Goal: Check status: Check status

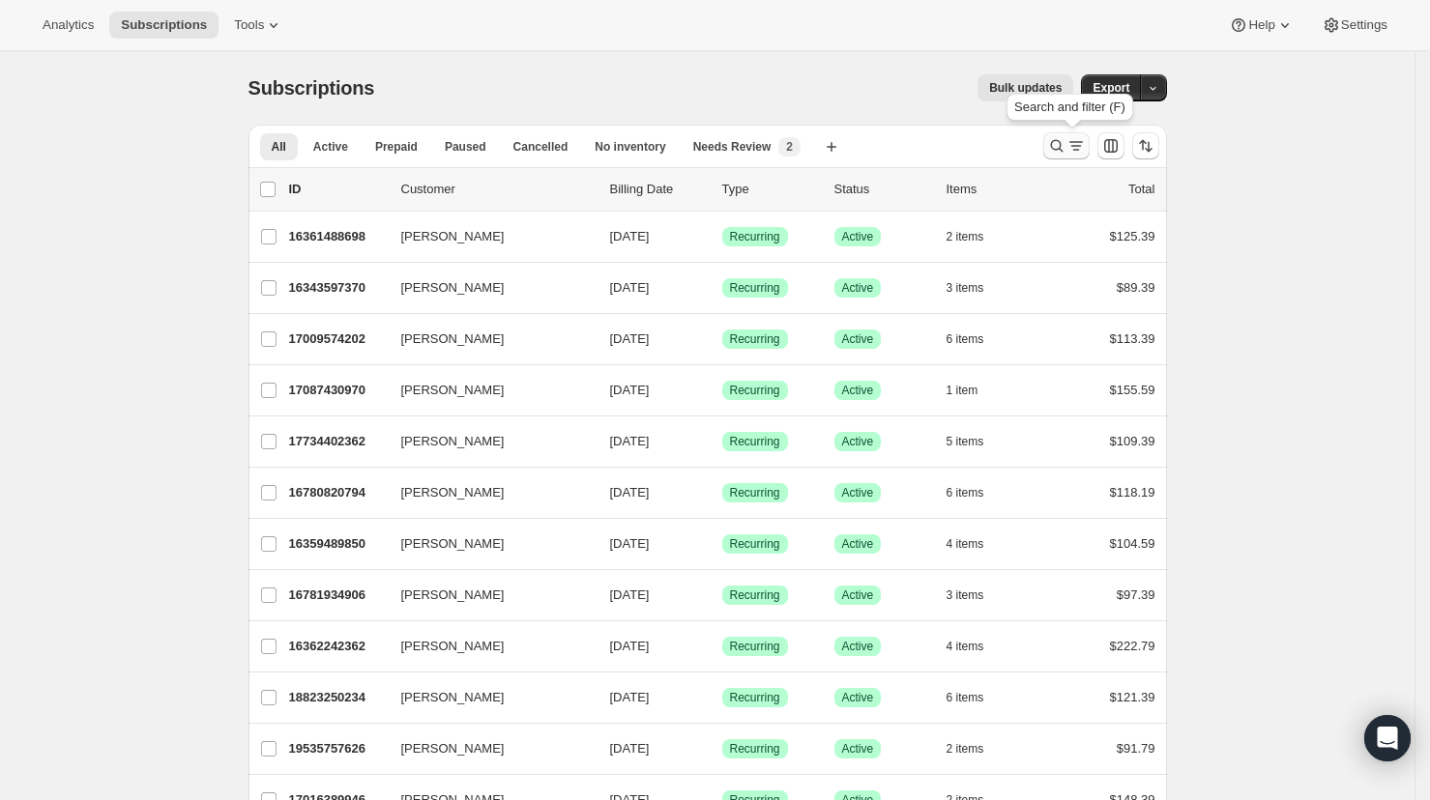
click at [1050, 147] on button "Search and filter results" at bounding box center [1066, 145] width 46 height 27
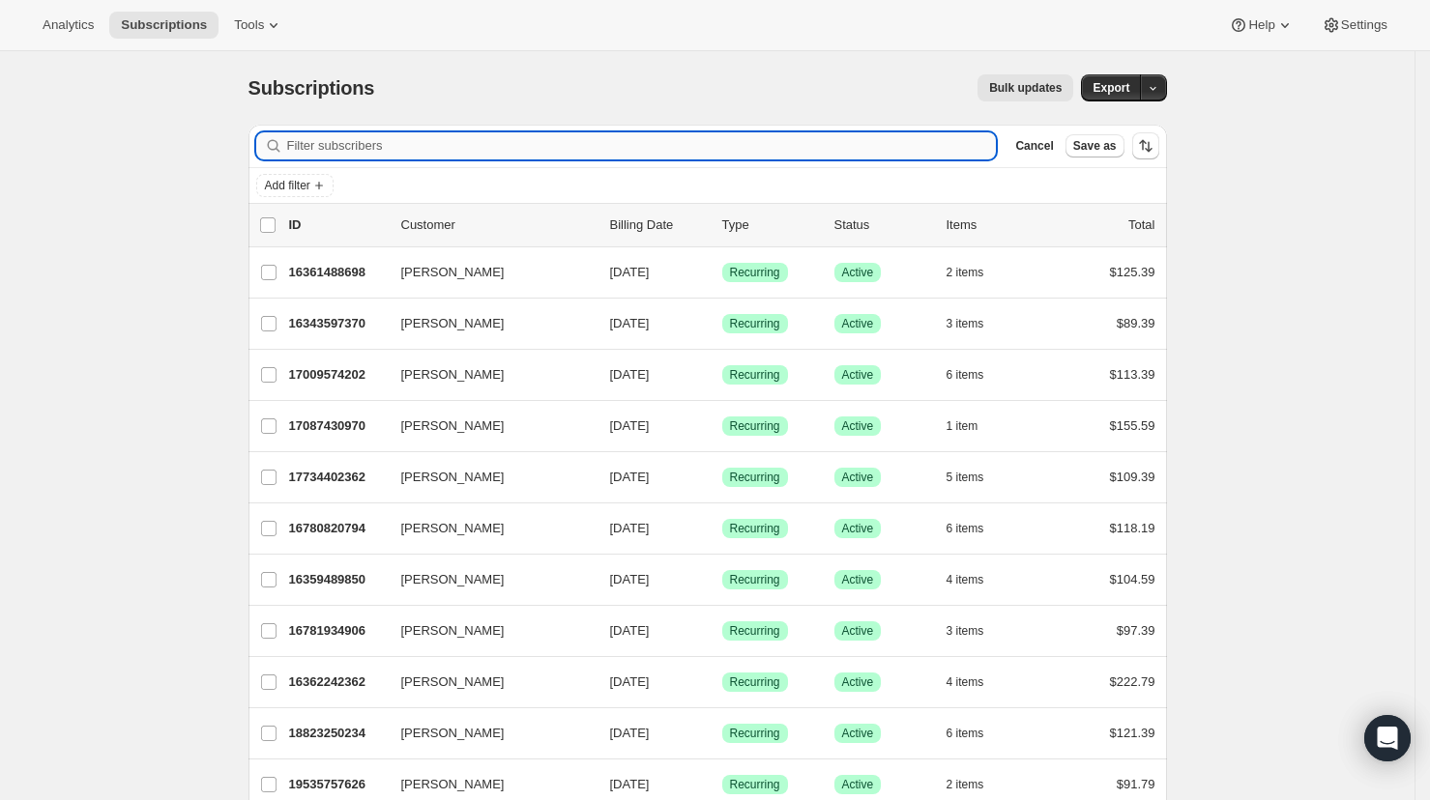
click at [914, 147] on input "Filter subscribers" at bounding box center [642, 145] width 710 height 27
paste input "[EMAIL_ADDRESS][DOMAIN_NAME]"
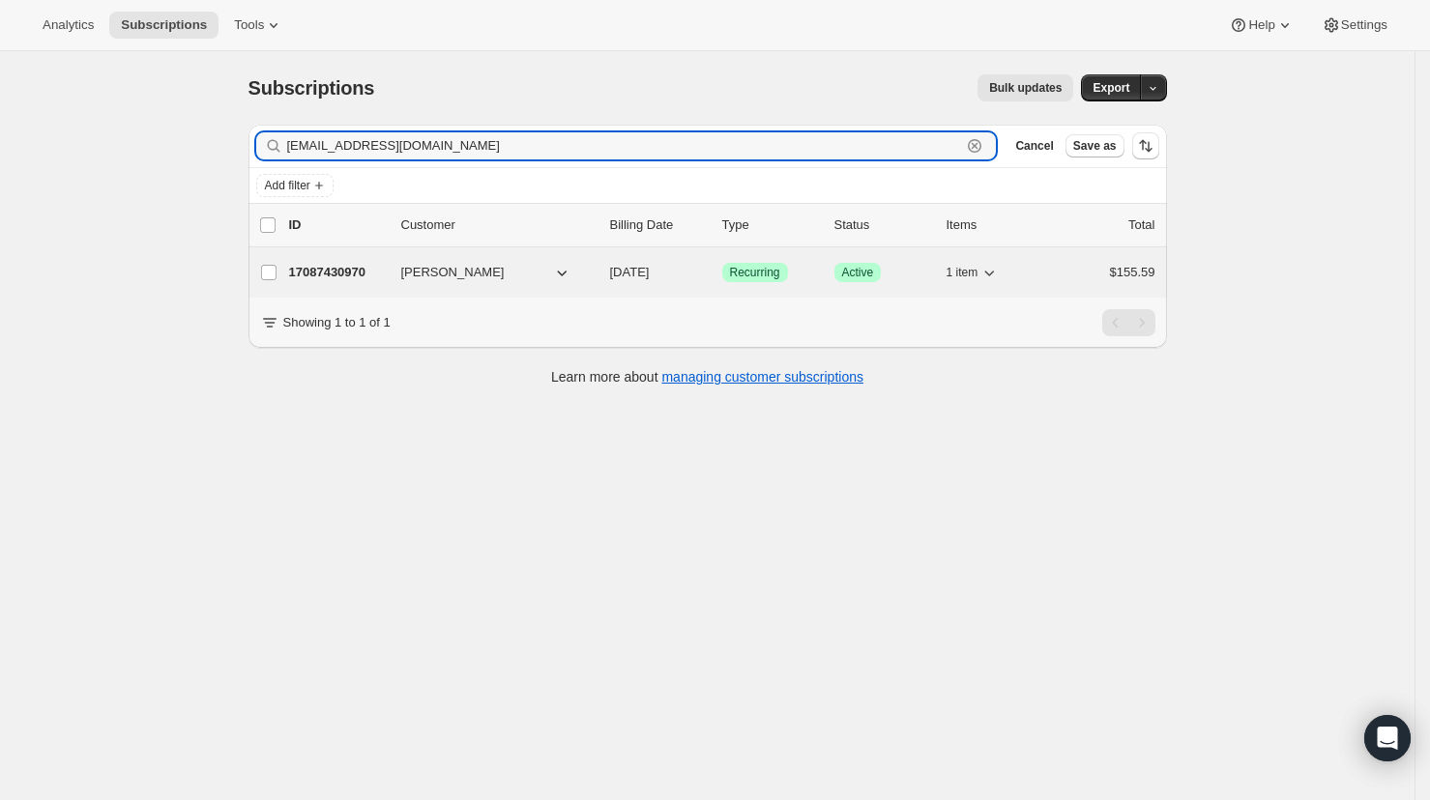
type input "[EMAIL_ADDRESS][DOMAIN_NAME]"
click at [330, 263] on p "17087430970" at bounding box center [337, 272] width 97 height 19
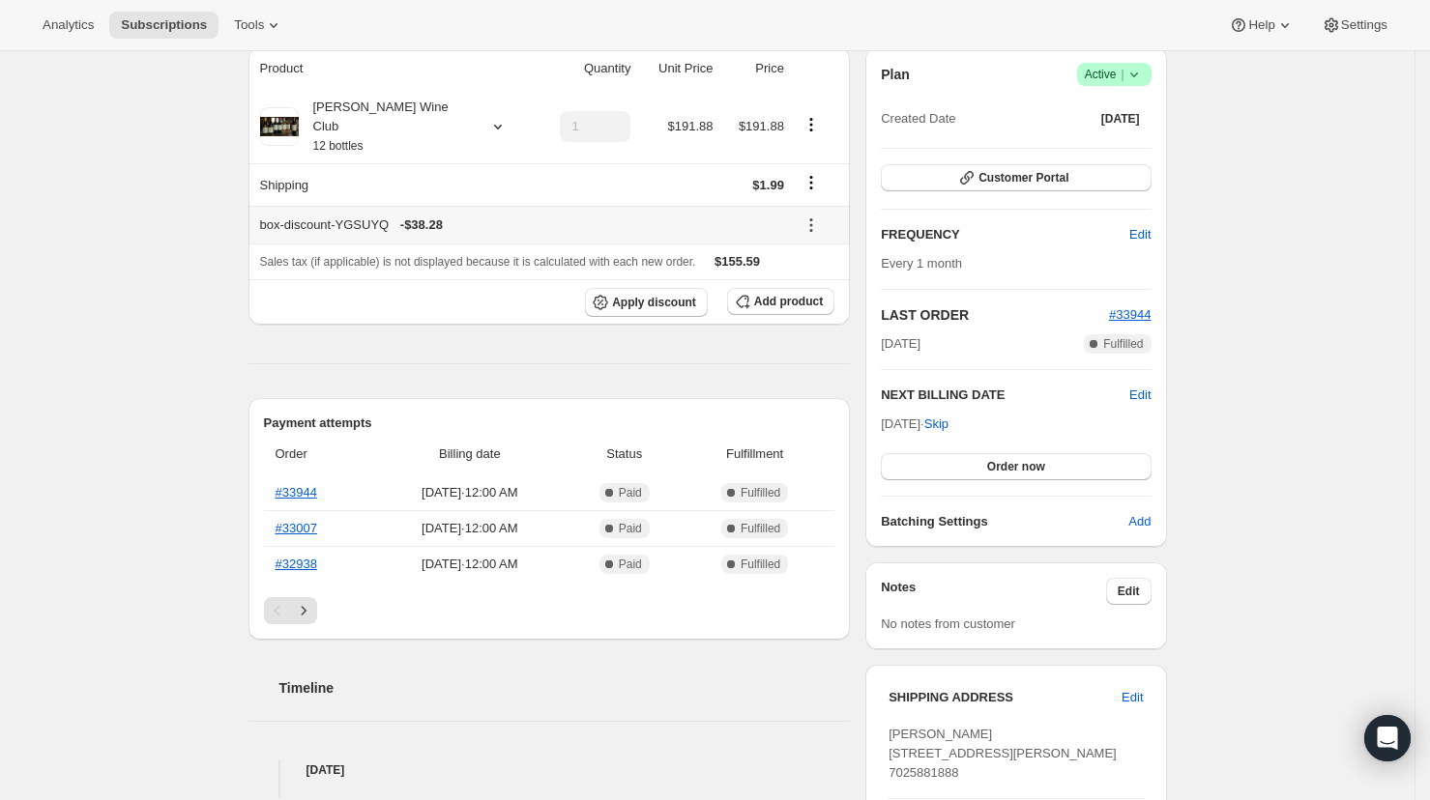
scroll to position [183, 0]
